Goal: Transaction & Acquisition: Obtain resource

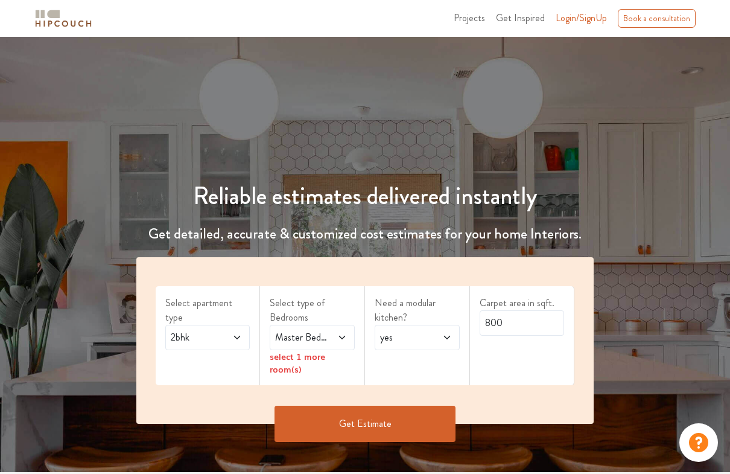
click at [227, 330] on span at bounding box center [233, 337] width 19 height 14
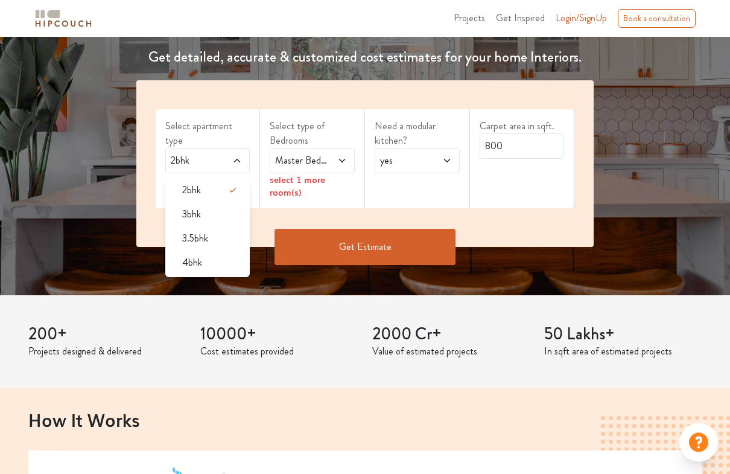
scroll to position [176, 0]
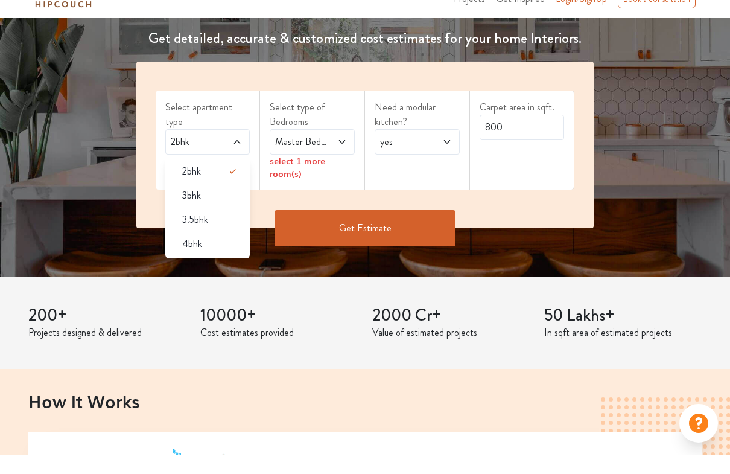
click at [183, 256] on span "4bhk" at bounding box center [192, 263] width 20 height 14
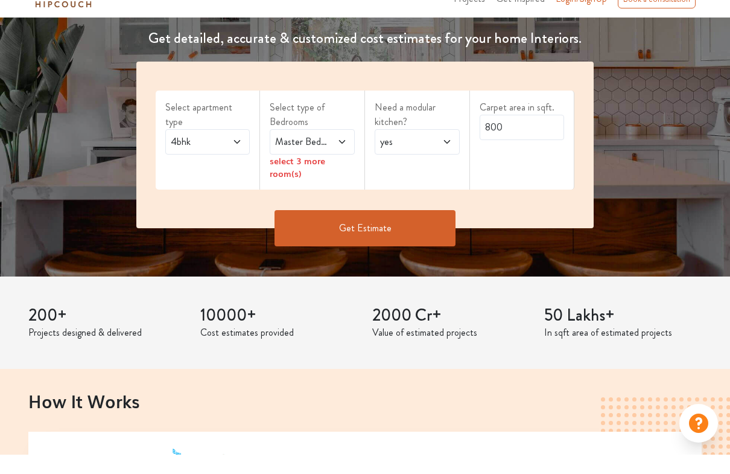
click at [192, 154] on span "4bhk" at bounding box center [196, 161] width 56 height 14
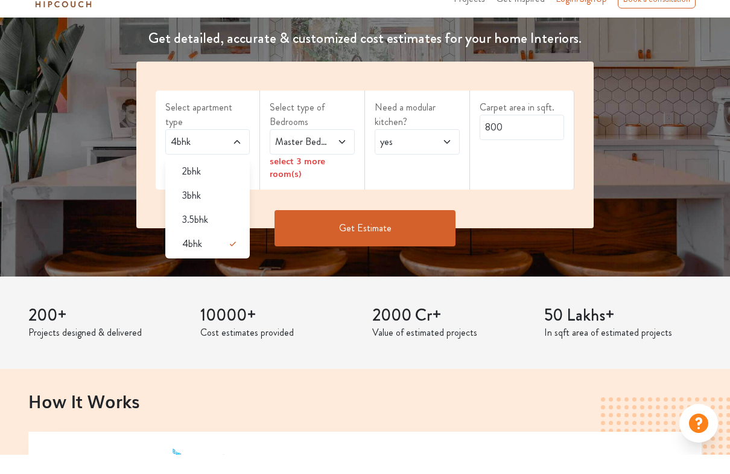
click at [185, 256] on span "4bhk" at bounding box center [192, 263] width 20 height 14
click at [117, 231] on div "Reliable estimates delivered instantly Get detailed, accurate & customized cost…" at bounding box center [365, 116] width 730 height 336
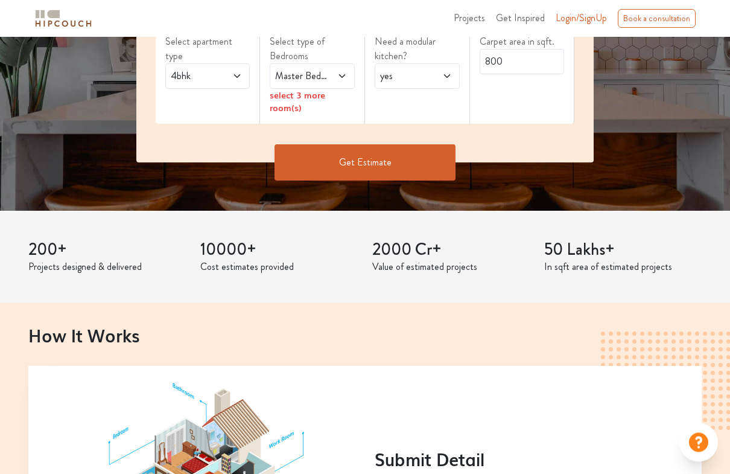
scroll to position [174, 0]
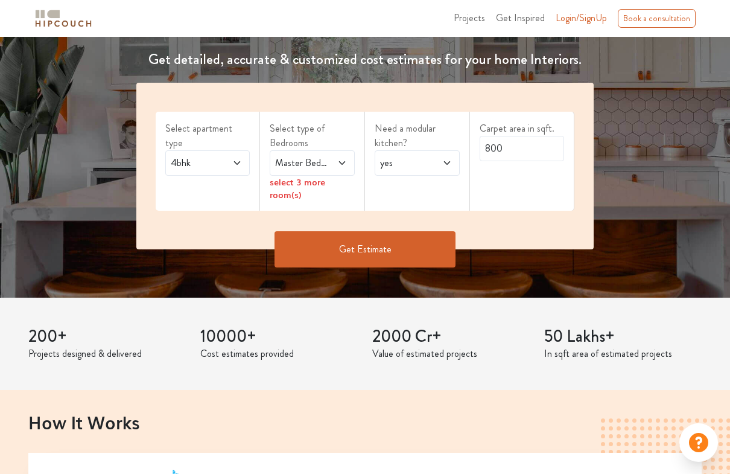
click at [349, 160] on div "Master Bedroom" at bounding box center [312, 162] width 85 height 25
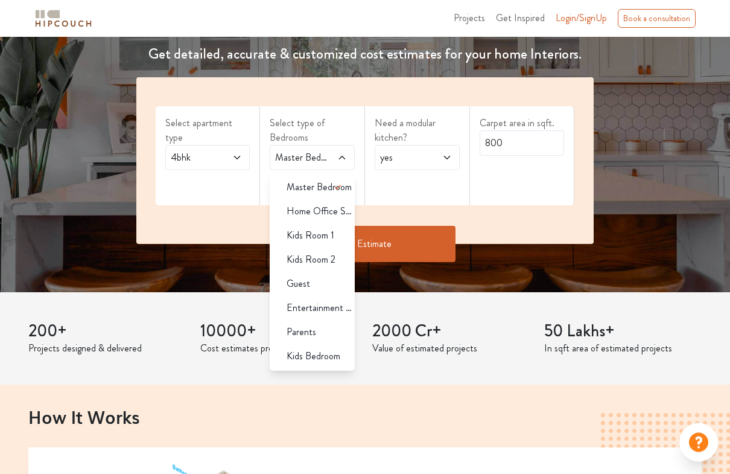
scroll to position [183, 0]
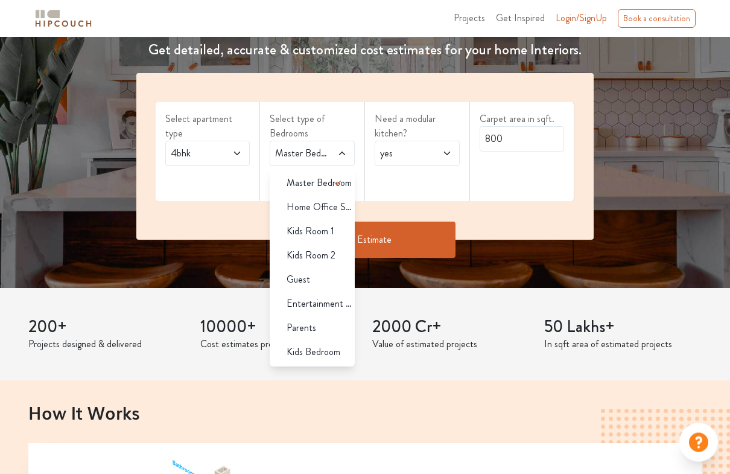
click at [316, 182] on span "Master Bedroom" at bounding box center [319, 183] width 65 height 14
click at [344, 231] on div "Kids Room 1" at bounding box center [316, 231] width 78 height 14
click at [339, 278] on div "Guest" at bounding box center [316, 279] width 78 height 14
click at [342, 325] on div "Parents" at bounding box center [316, 327] width 78 height 14
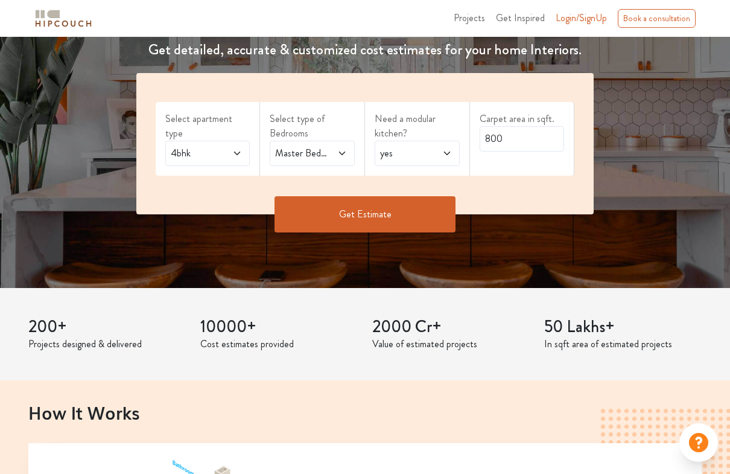
click at [343, 156] on icon at bounding box center [342, 153] width 10 height 10
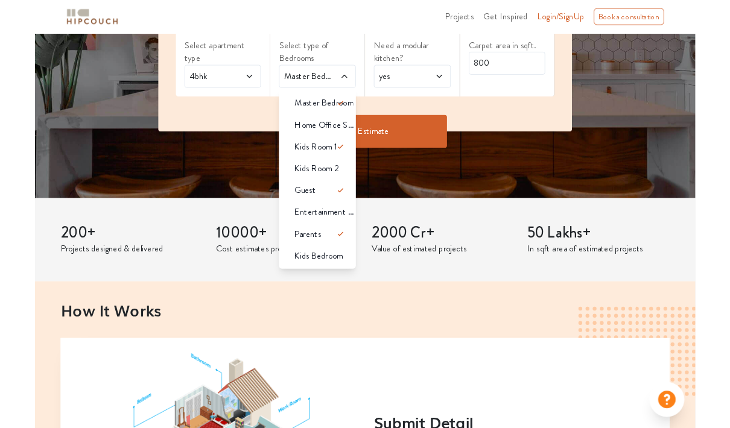
scroll to position [253, 0]
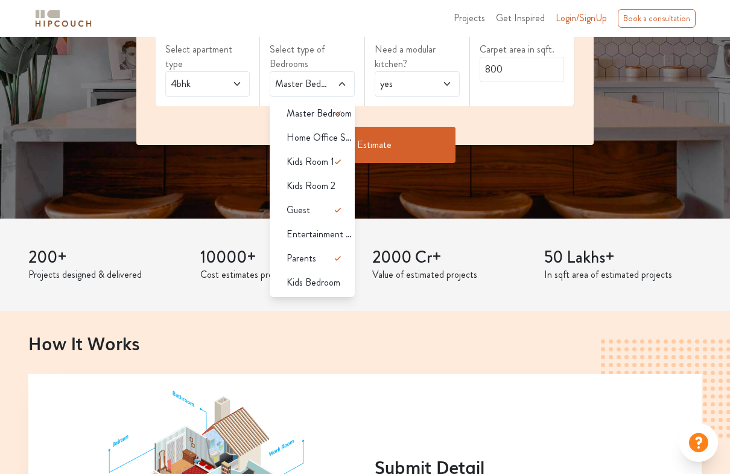
click at [339, 162] on icon at bounding box center [338, 161] width 14 height 14
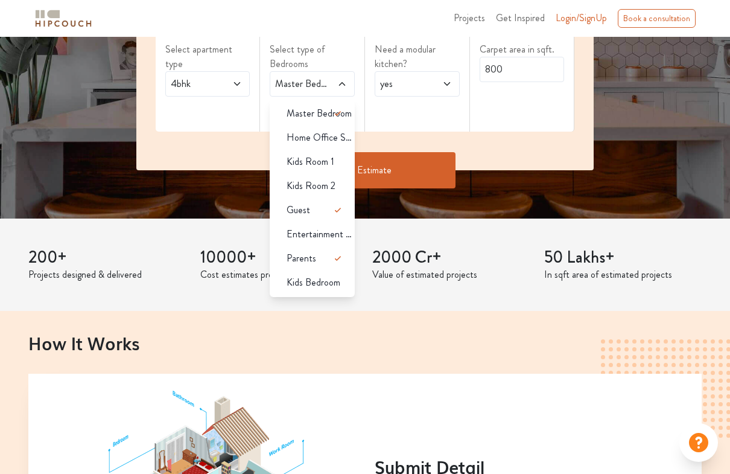
click at [334, 284] on span "Kids Bedroom" at bounding box center [314, 282] width 54 height 14
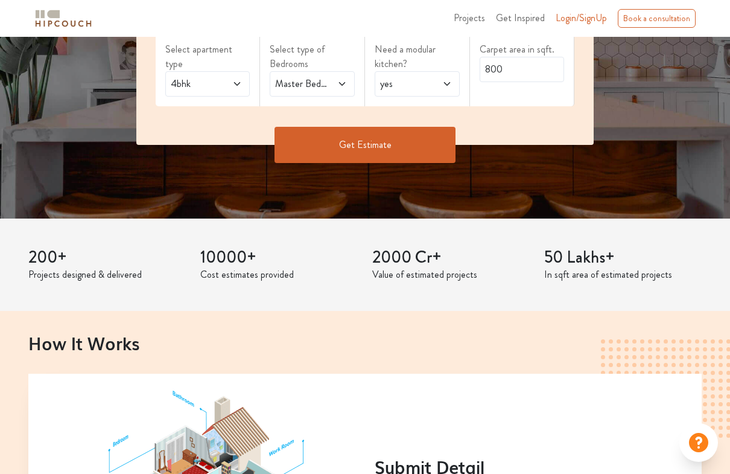
click at [342, 81] on icon at bounding box center [342, 84] width 10 height 10
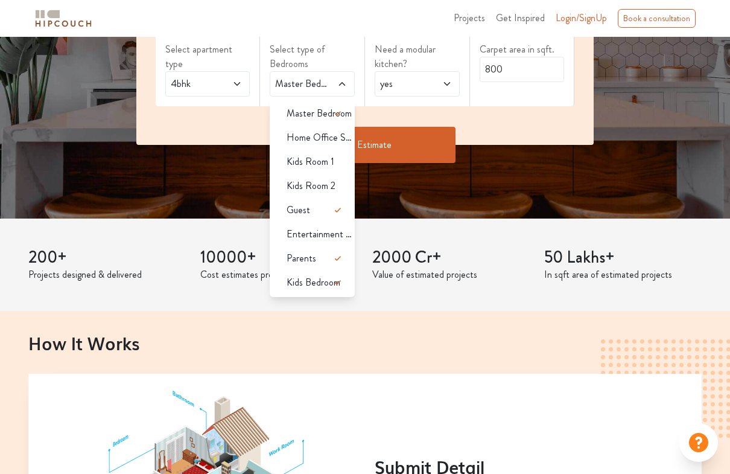
click at [444, 82] on icon at bounding box center [447, 84] width 10 height 10
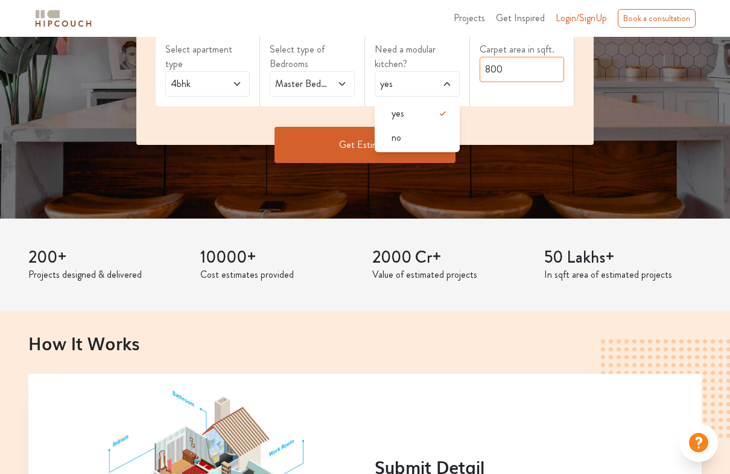
click at [544, 66] on input "800" at bounding box center [522, 69] width 85 height 25
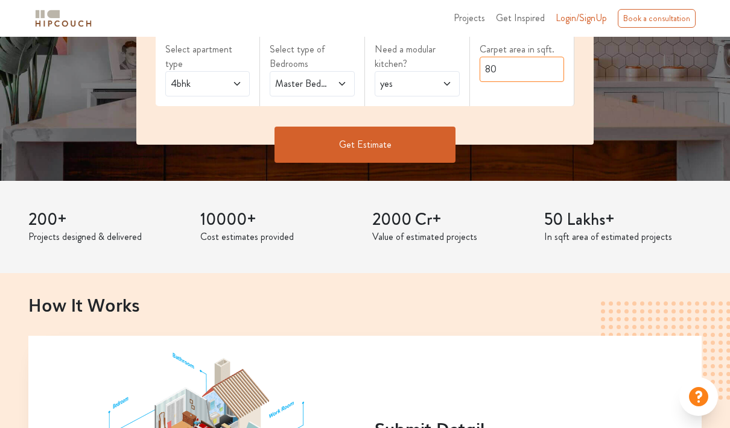
type input "8"
type input "2000"
click at [407, 141] on button "Get Estimate" at bounding box center [365, 145] width 181 height 36
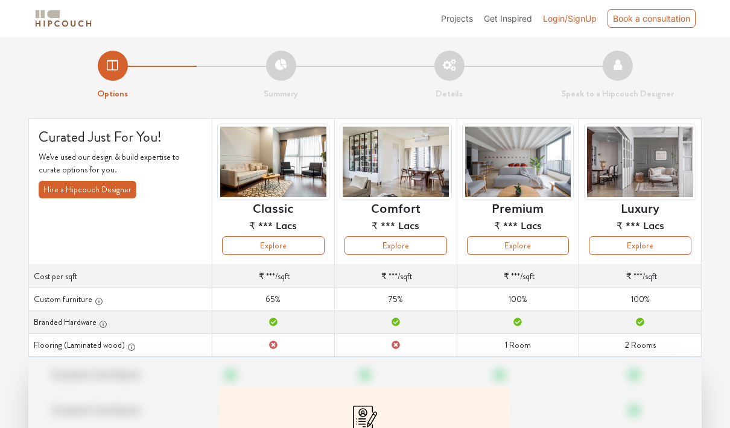
scroll to position [13, 0]
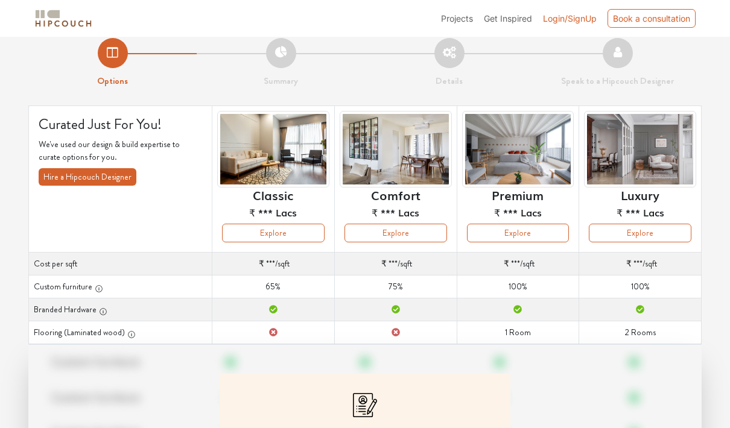
click at [574, 14] on span "Login/SignUp" at bounding box center [570, 18] width 54 height 10
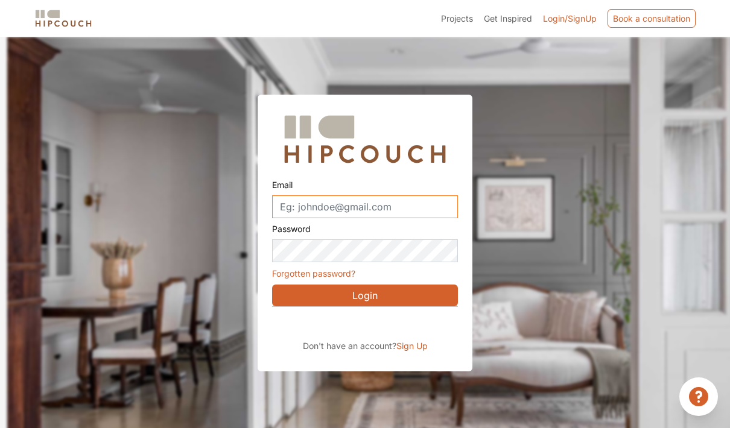
click at [406, 206] on input "Email" at bounding box center [365, 207] width 186 height 23
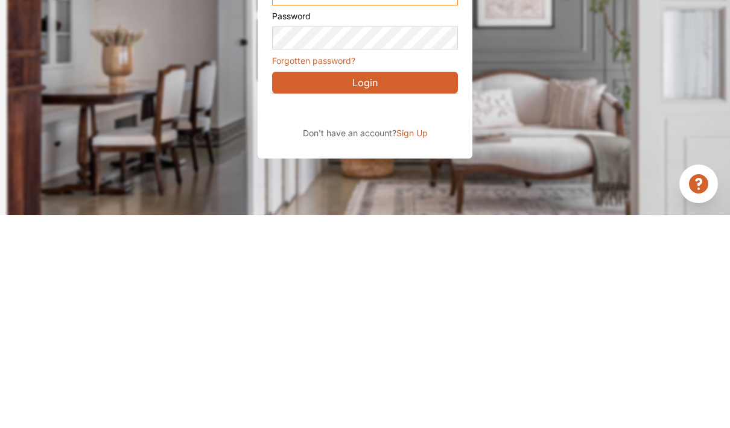
type input "arsr"
click at [459, 311] on div "Sign in with Google. Opens in new tab" at bounding box center [382, 324] width 221 height 27
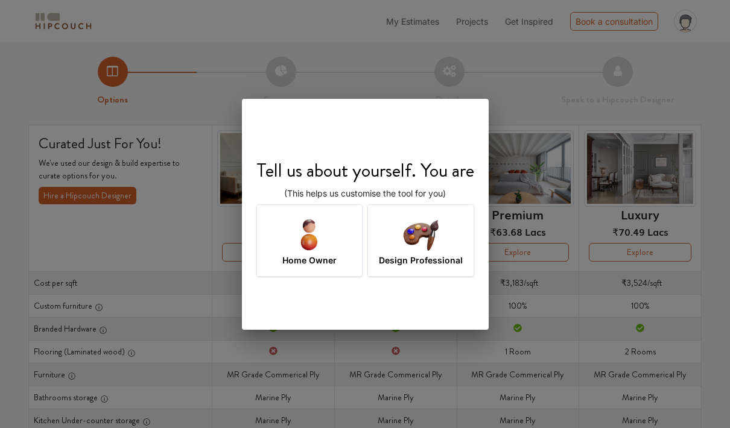
click at [436, 226] on img at bounding box center [420, 234] width 39 height 39
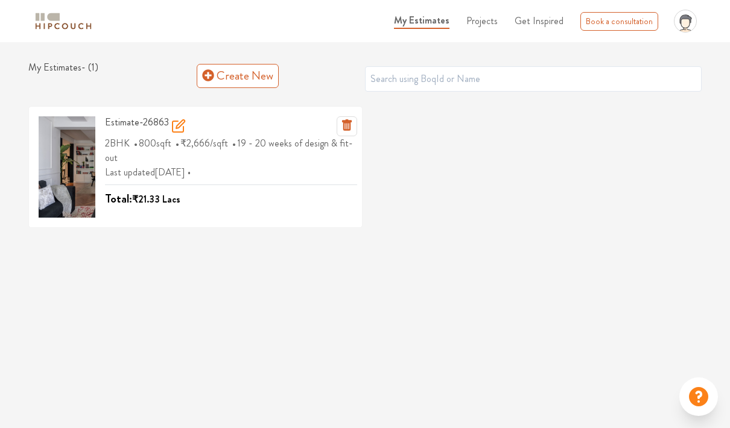
click at [63, 199] on div at bounding box center [67, 166] width 57 height 101
click at [486, 24] on span "Projects" at bounding box center [481, 21] width 31 height 14
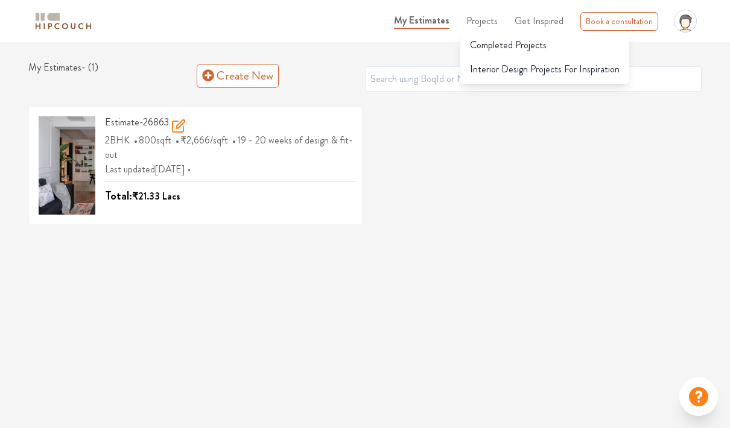
click at [495, 137] on ul "Estimate-26863 2BHK 800 sqft ₹2,666 /sqft 19 - 20 weeks of design & fit-out Las…" at bounding box center [365, 170] width 678 height 129
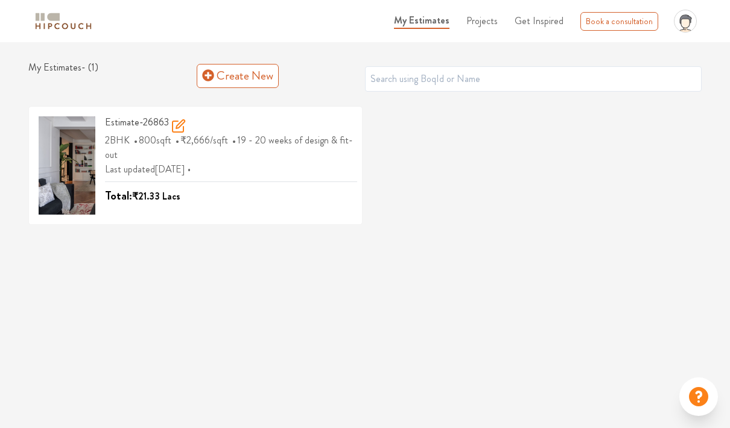
click at [491, 21] on span "Projects" at bounding box center [481, 21] width 31 height 14
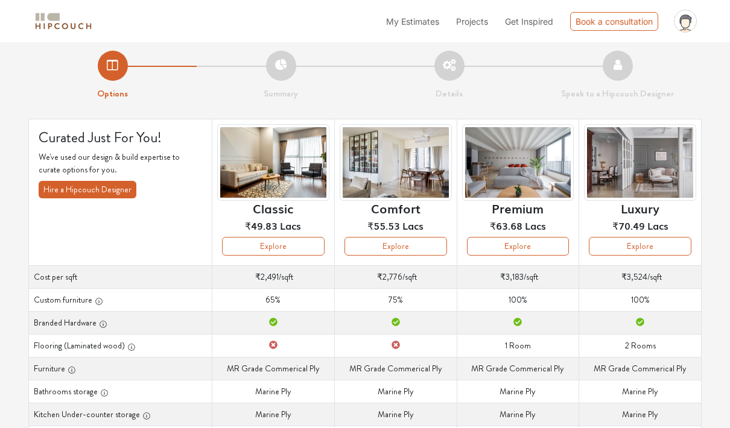
scroll to position [7, 0]
click at [390, 287] on td "Cost per sqft ₹2,776 /sqft" at bounding box center [395, 276] width 122 height 23
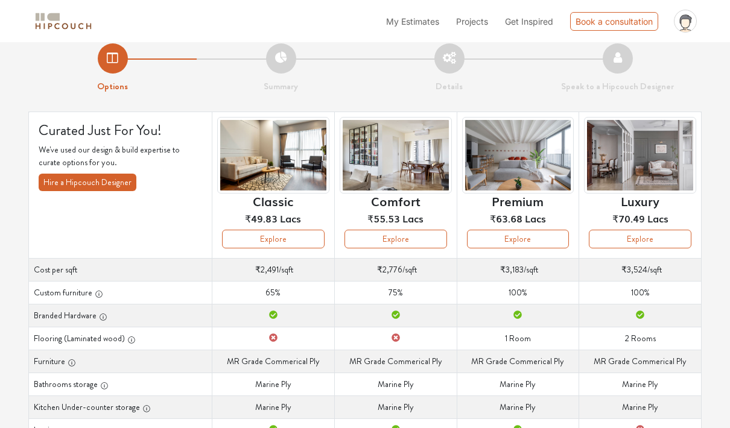
scroll to position [0, 0]
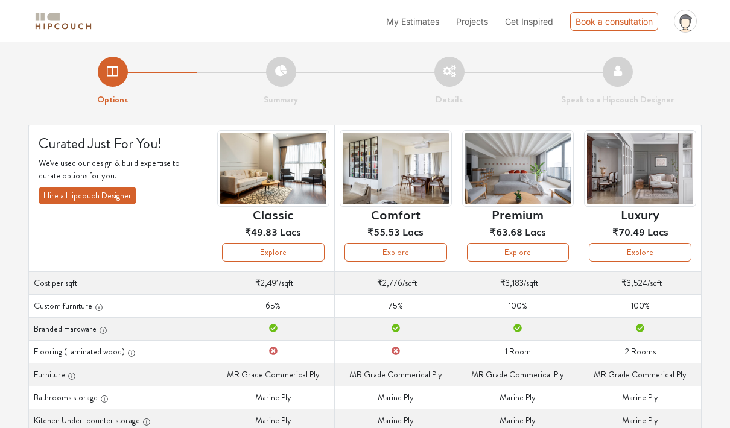
click at [424, 23] on span "My Estimates" at bounding box center [412, 21] width 53 height 10
